Goal: Find specific page/section

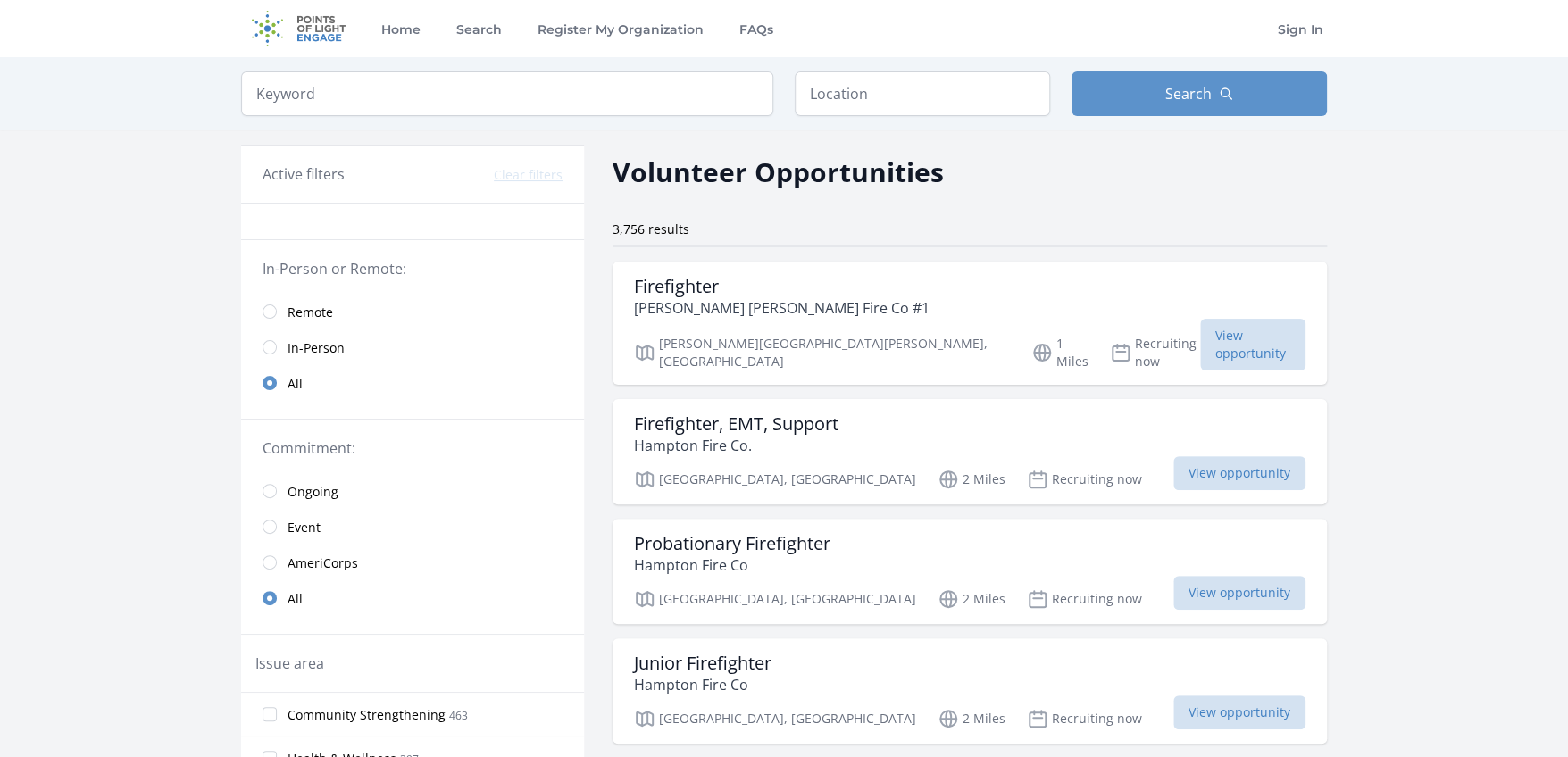
drag, startPoint x: 42, startPoint y: 158, endPoint x: 21, endPoint y: 67, distance: 93.4
